Goal: Information Seeking & Learning: Learn about a topic

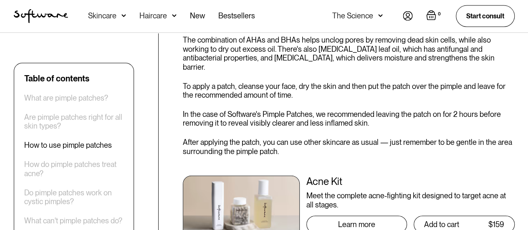
scroll to position [807, 0]
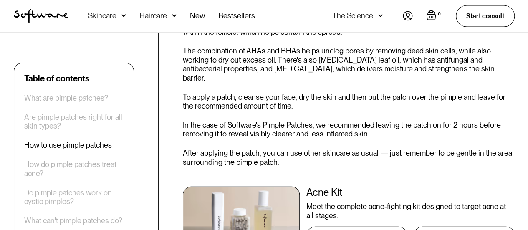
click at [45, 132] on div "Table of contents What are pimple patches? Are pimple patches right for all ski…" at bounding box center [73, 210] width 99 height 274
click at [46, 122] on div "Are pimple patches right for all skin types?" at bounding box center [73, 121] width 99 height 18
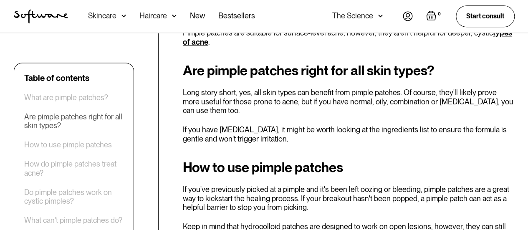
scroll to position [579, 0]
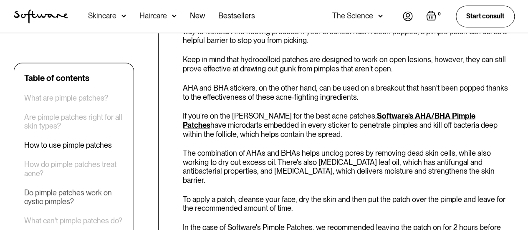
click at [67, 197] on div "Do pimple patches work on cystic pimples?" at bounding box center [73, 197] width 99 height 18
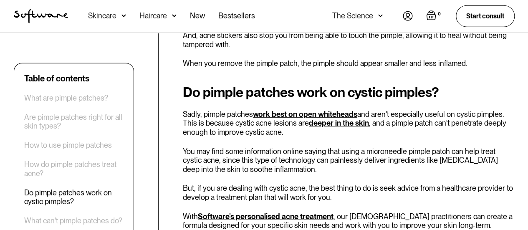
scroll to position [1150, 0]
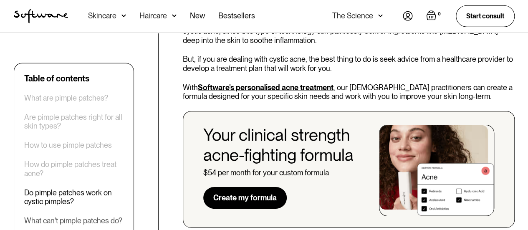
click at [104, 223] on div "What can't pimple patches do?" at bounding box center [73, 220] width 98 height 9
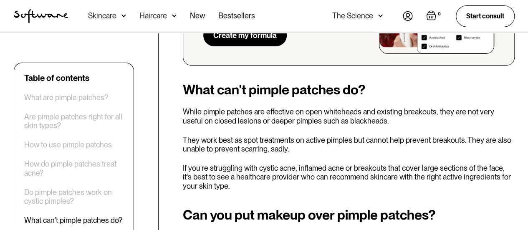
scroll to position [1439, 0]
